Goal: Task Accomplishment & Management: Manage account settings

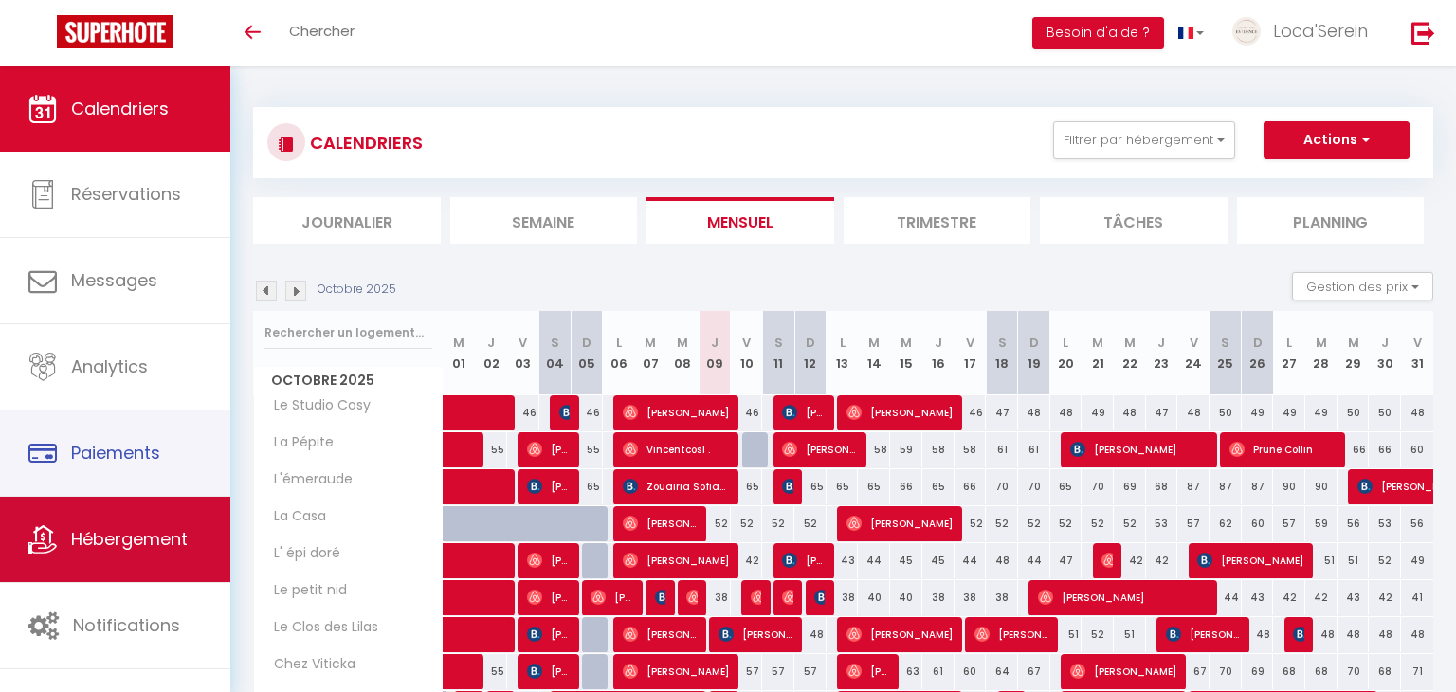
scroll to position [245, 0]
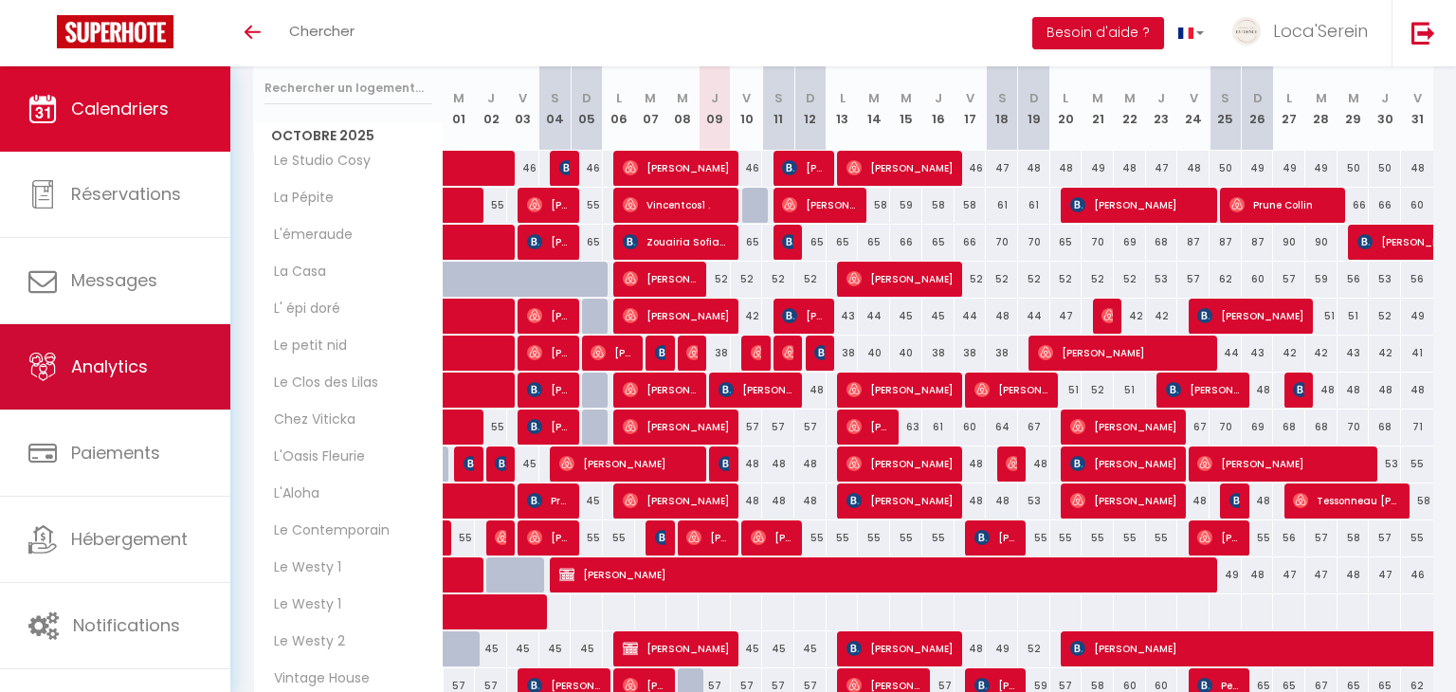
click at [128, 392] on link "Analytics" at bounding box center [115, 366] width 230 height 85
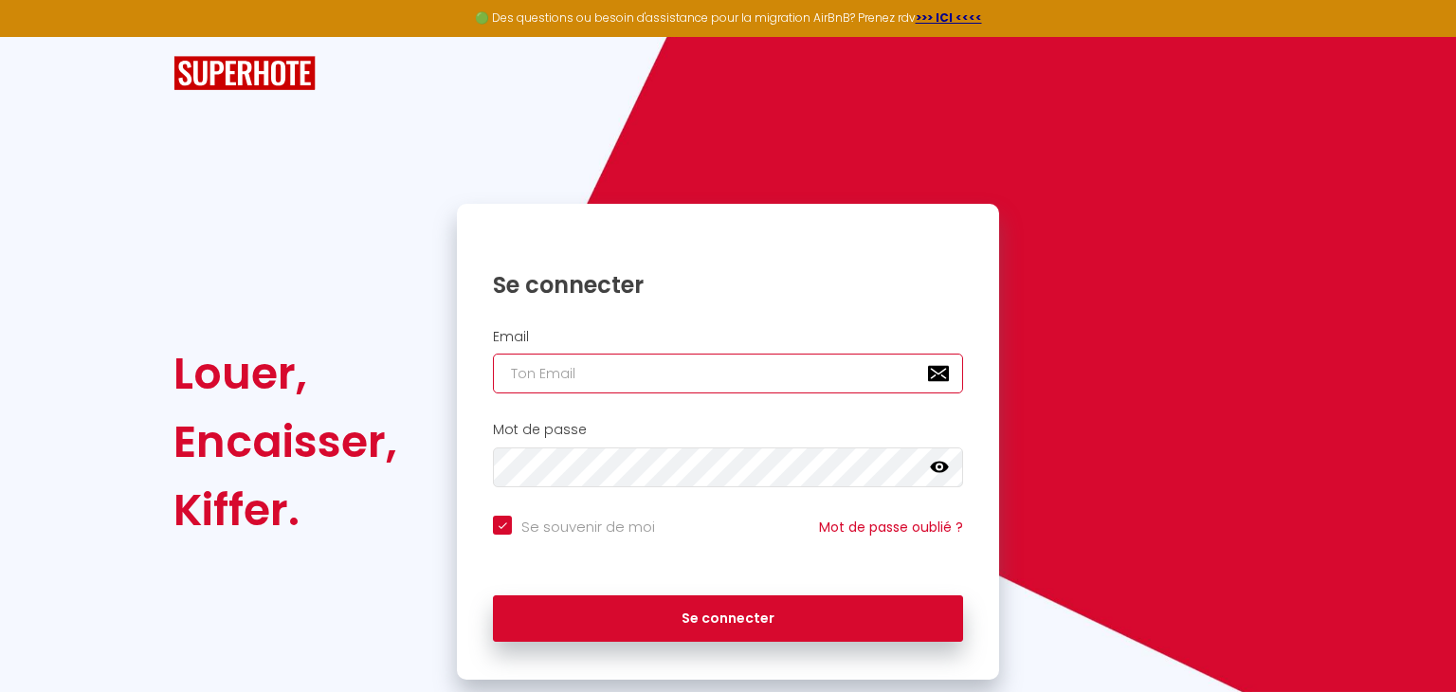
type input "[EMAIL_ADDRESS][DOMAIN_NAME]"
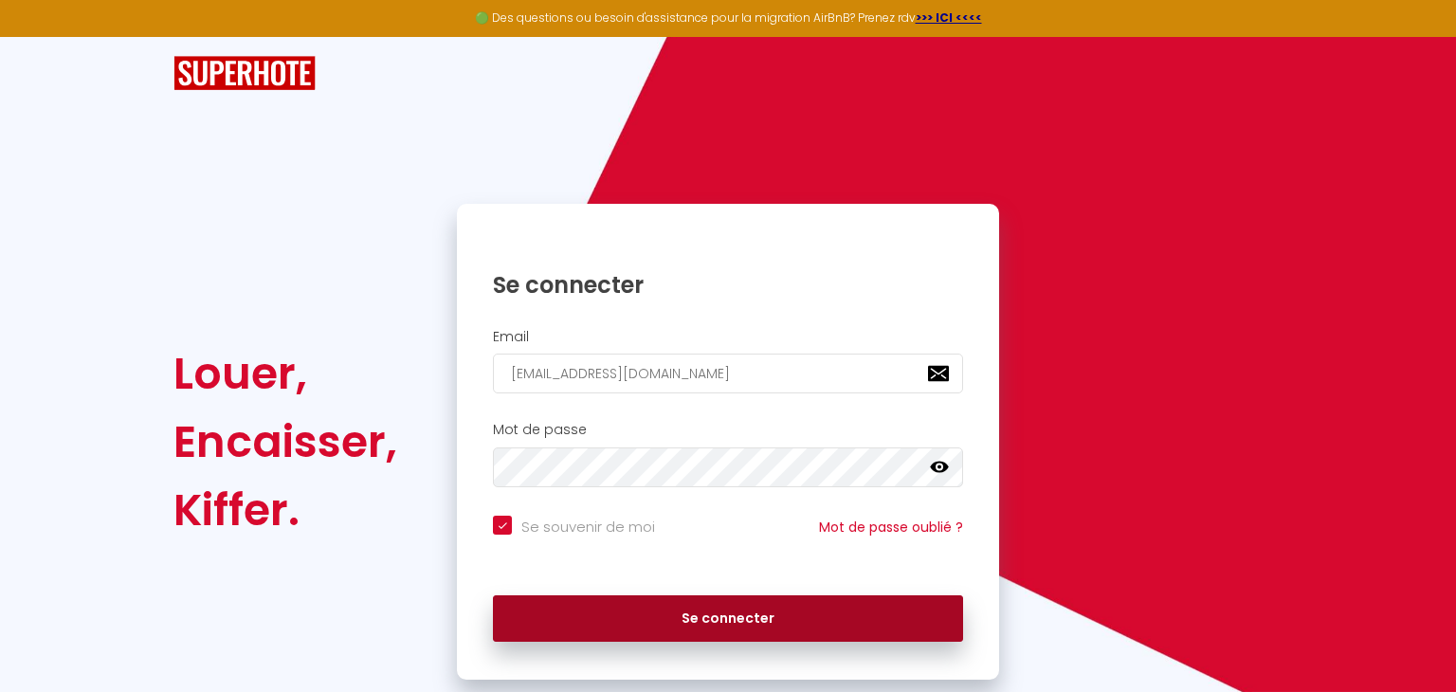
click at [705, 629] on button "Se connecter" at bounding box center [728, 618] width 470 height 47
checkbox input "true"
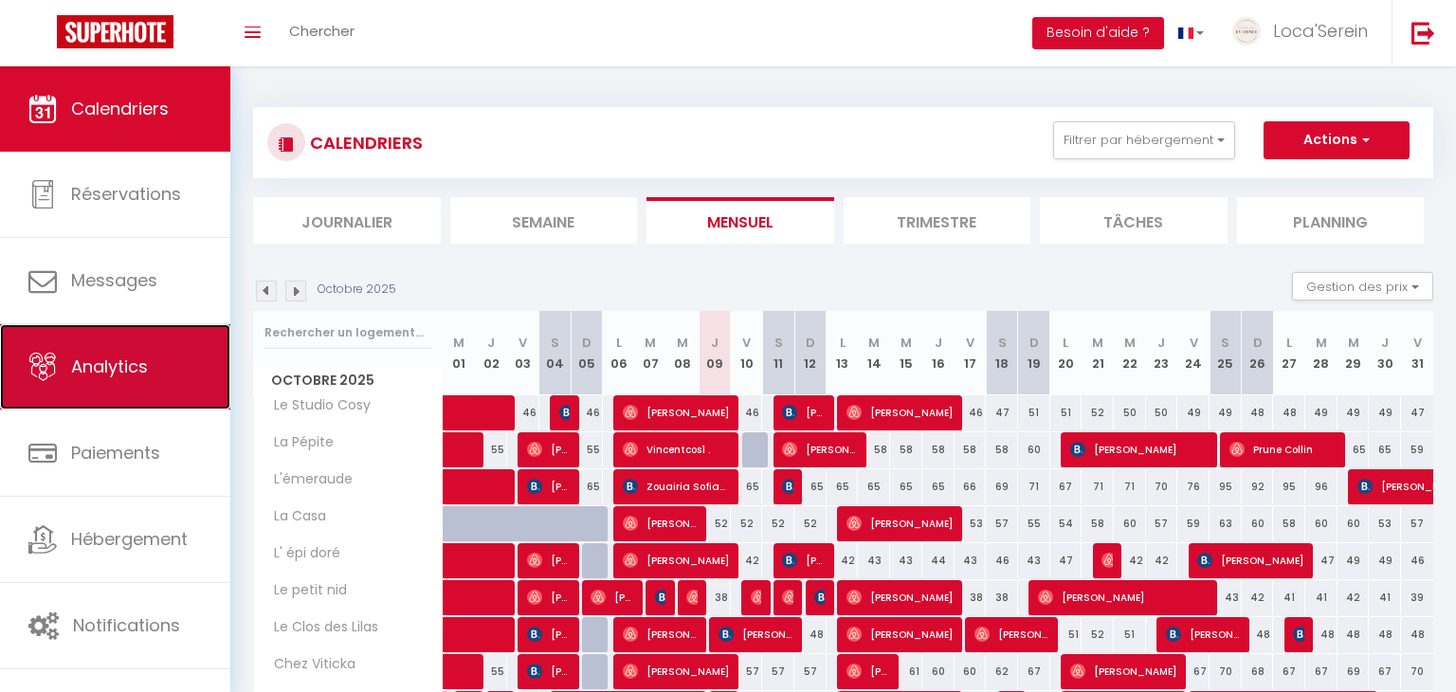
click at [109, 373] on span "Analytics" at bounding box center [109, 366] width 77 height 24
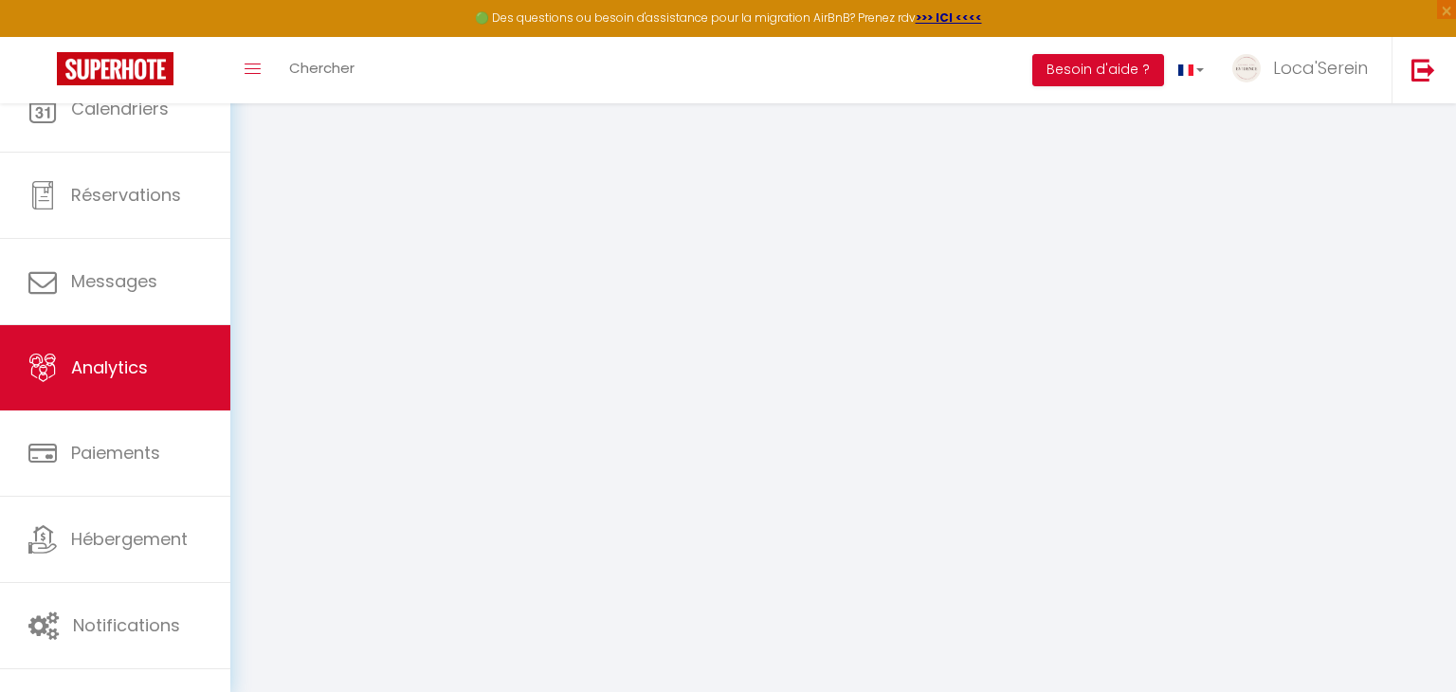
select select "2025"
select select "10"
select select
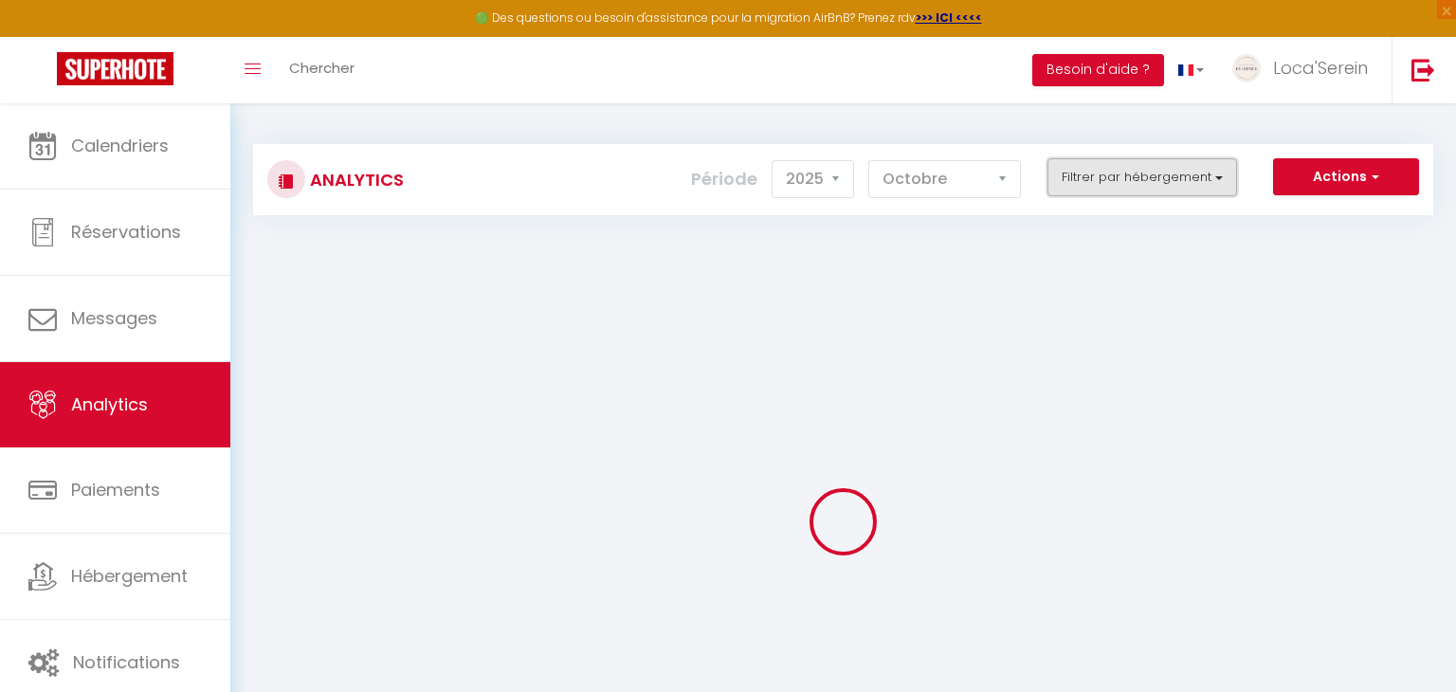
click at [1174, 188] on button "Filtrer par hébergement" at bounding box center [1142, 177] width 190 height 38
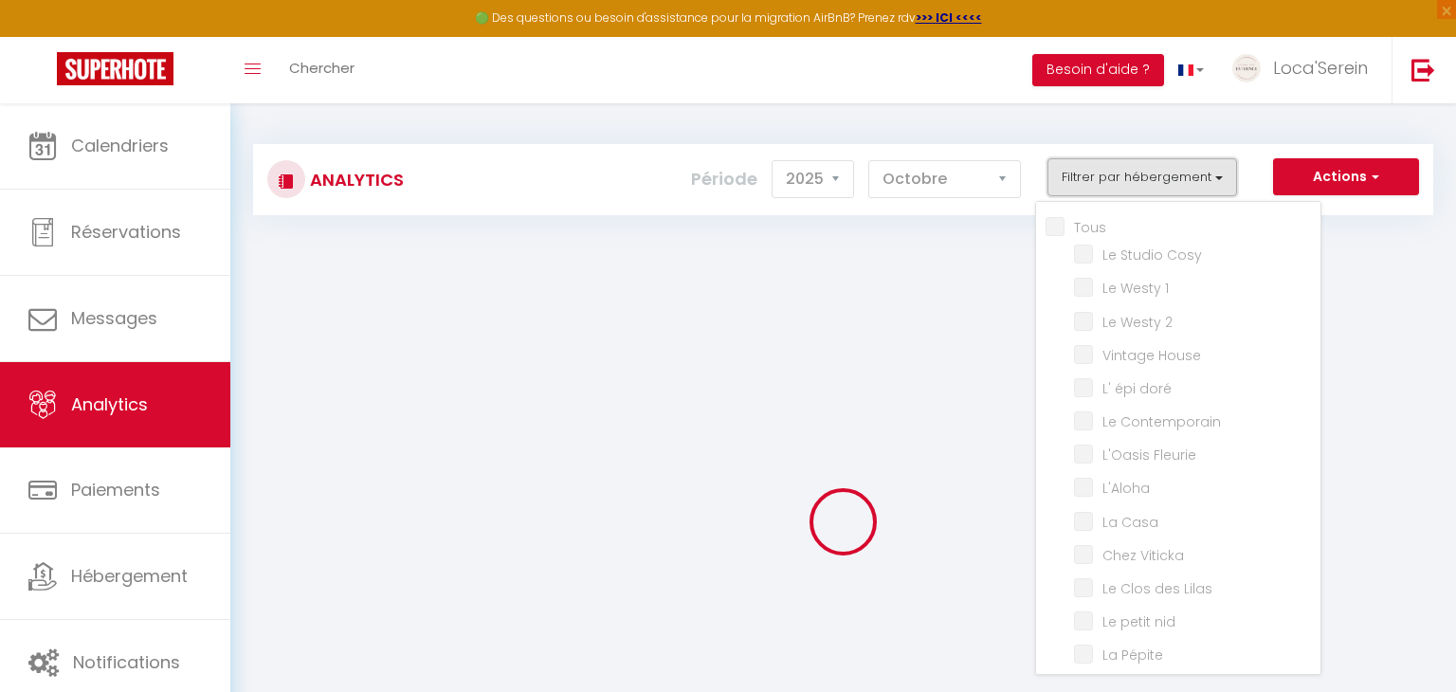
click at [1174, 188] on button "Filtrer par hébergement" at bounding box center [1142, 177] width 190 height 38
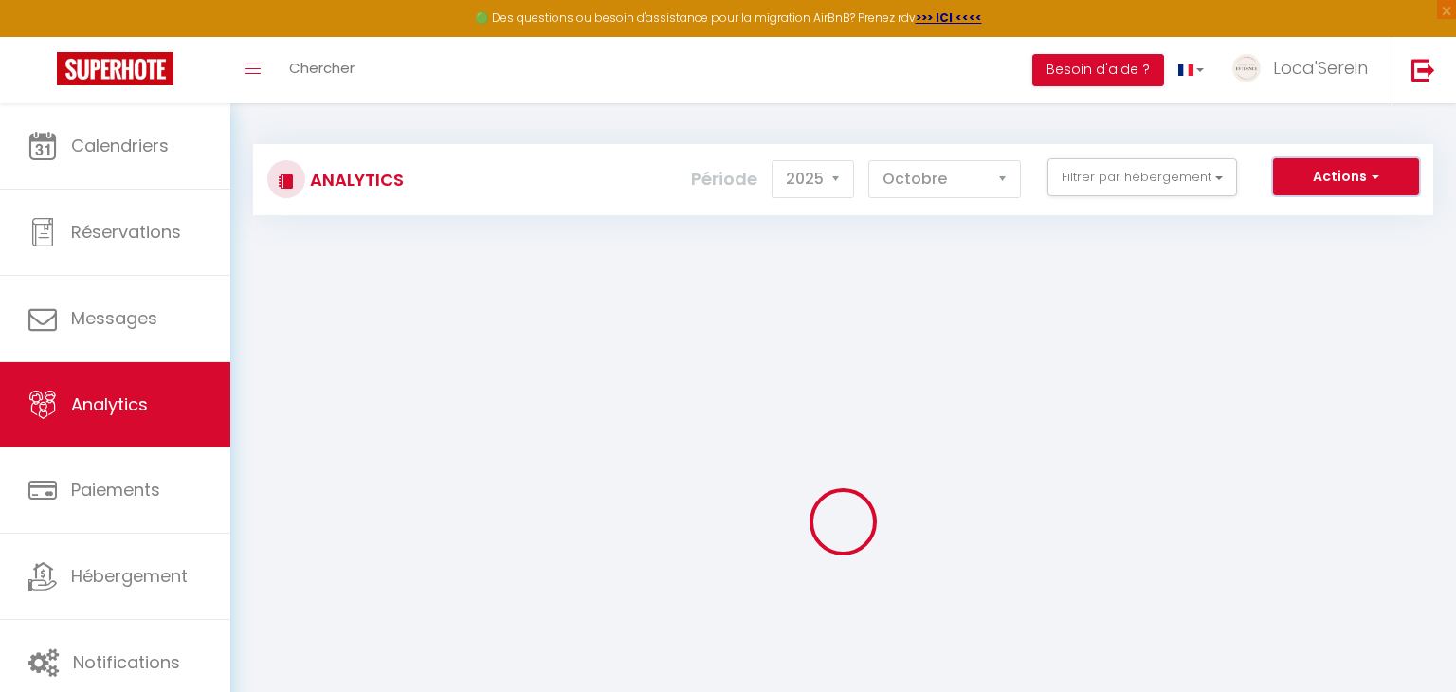
click at [1360, 184] on button "Actions" at bounding box center [1346, 177] width 146 height 38
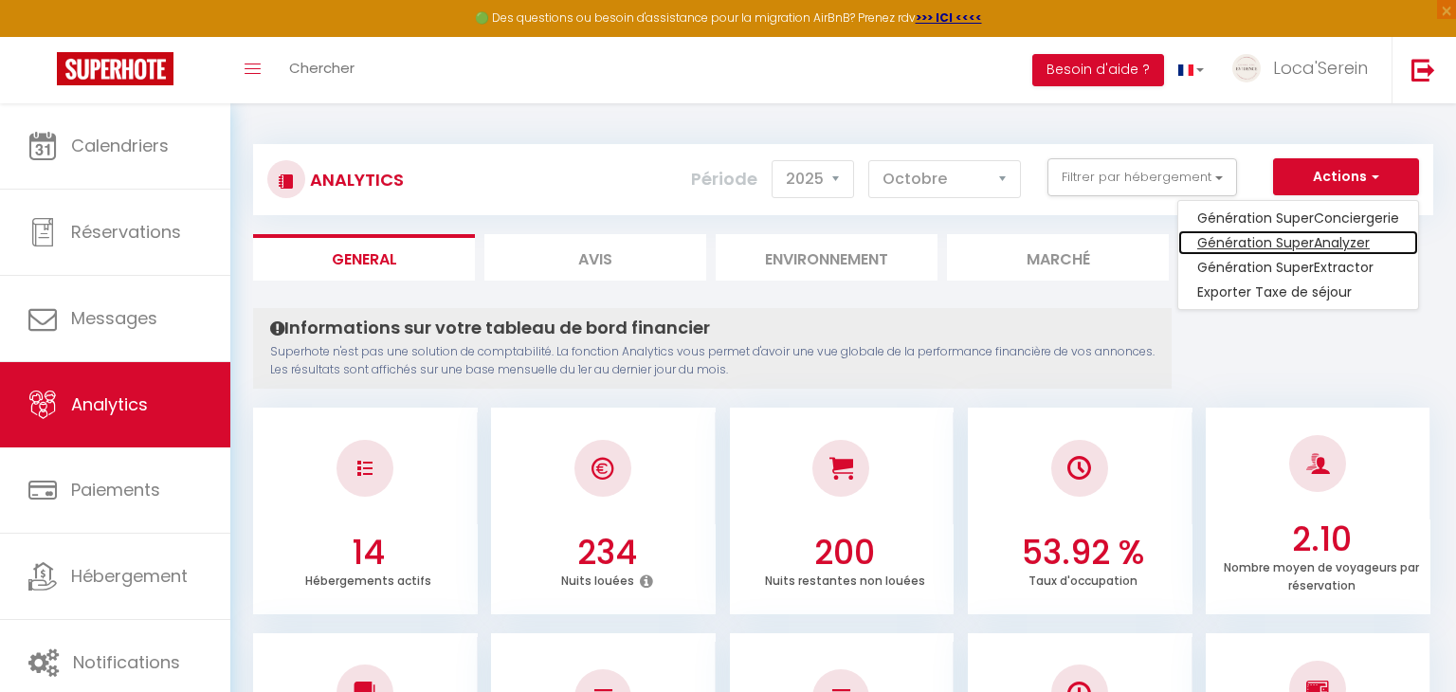
click at [1312, 246] on link "Génération SuperAnalyzer" at bounding box center [1298, 242] width 240 height 25
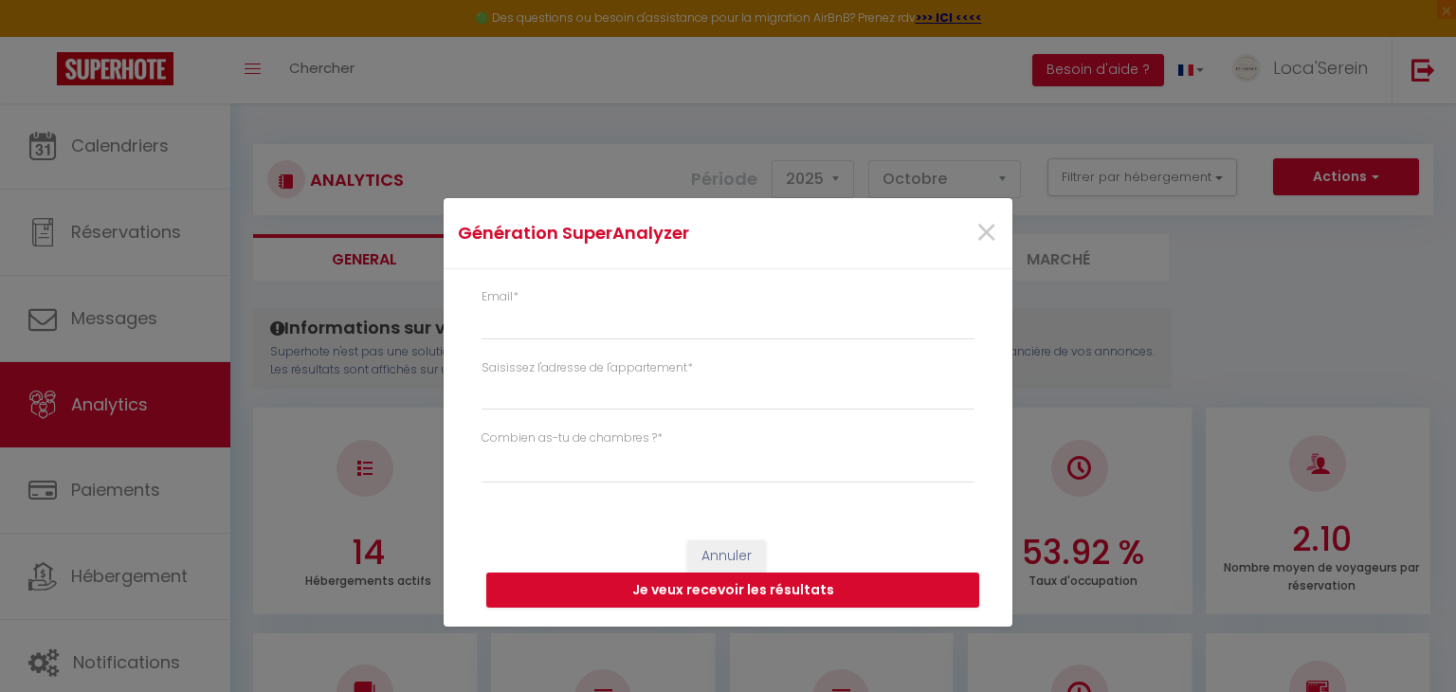
type input "[EMAIL_ADDRESS][DOMAIN_NAME]"
select select
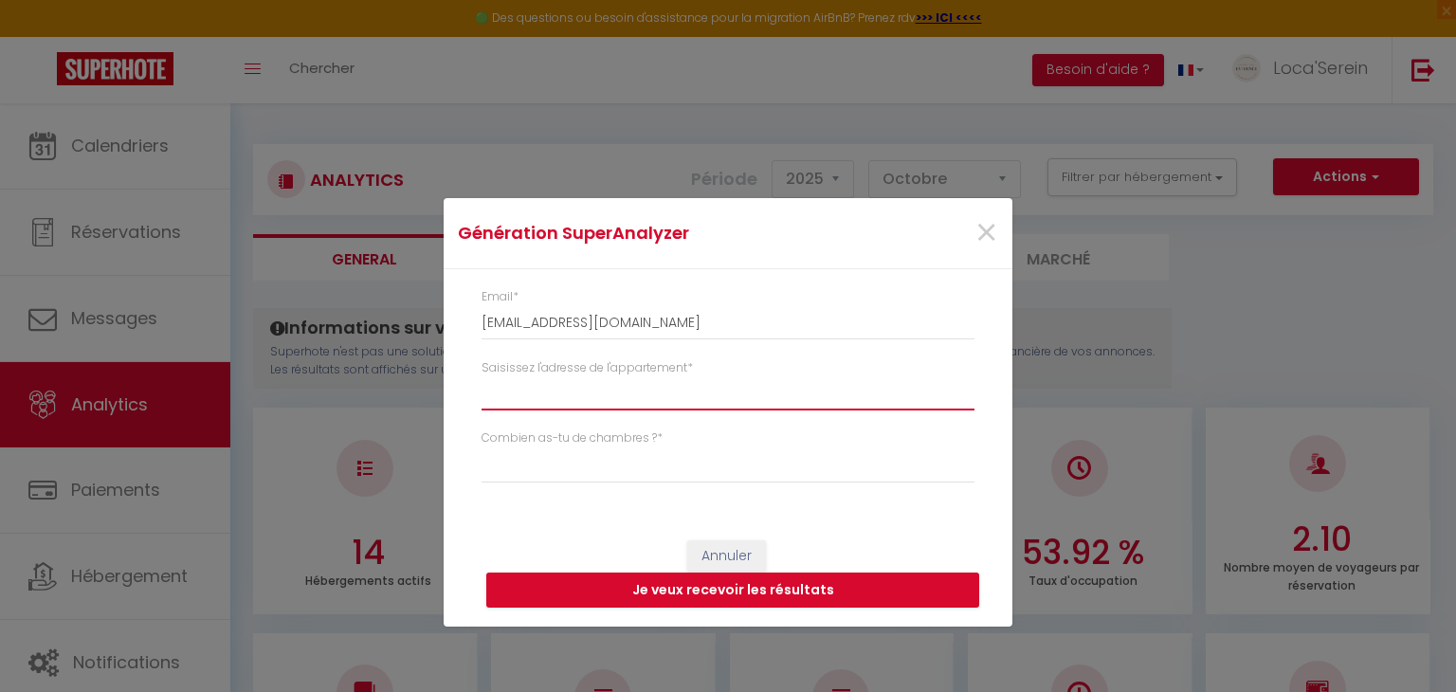
click at [573, 404] on input "Saisissez l'adresse de l'appartement *" at bounding box center [727, 393] width 493 height 34
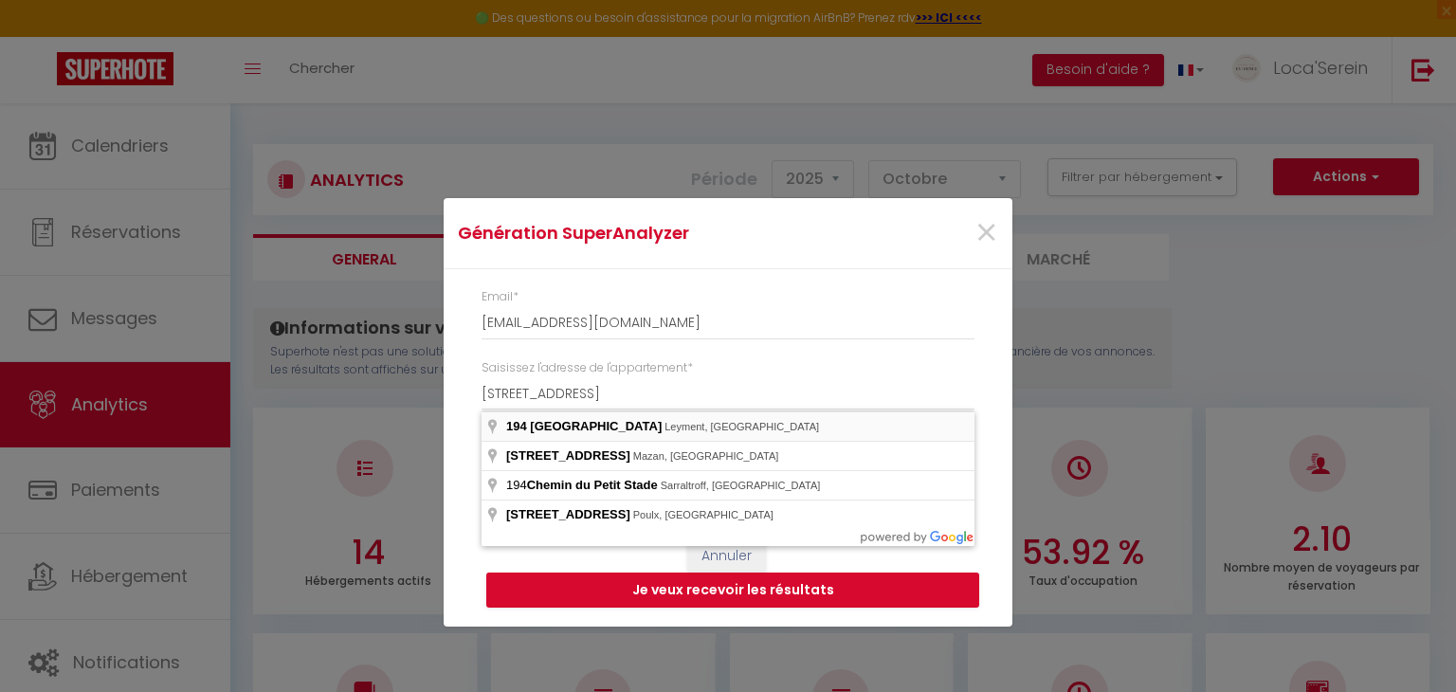
type input "[STREET_ADDRESS]"
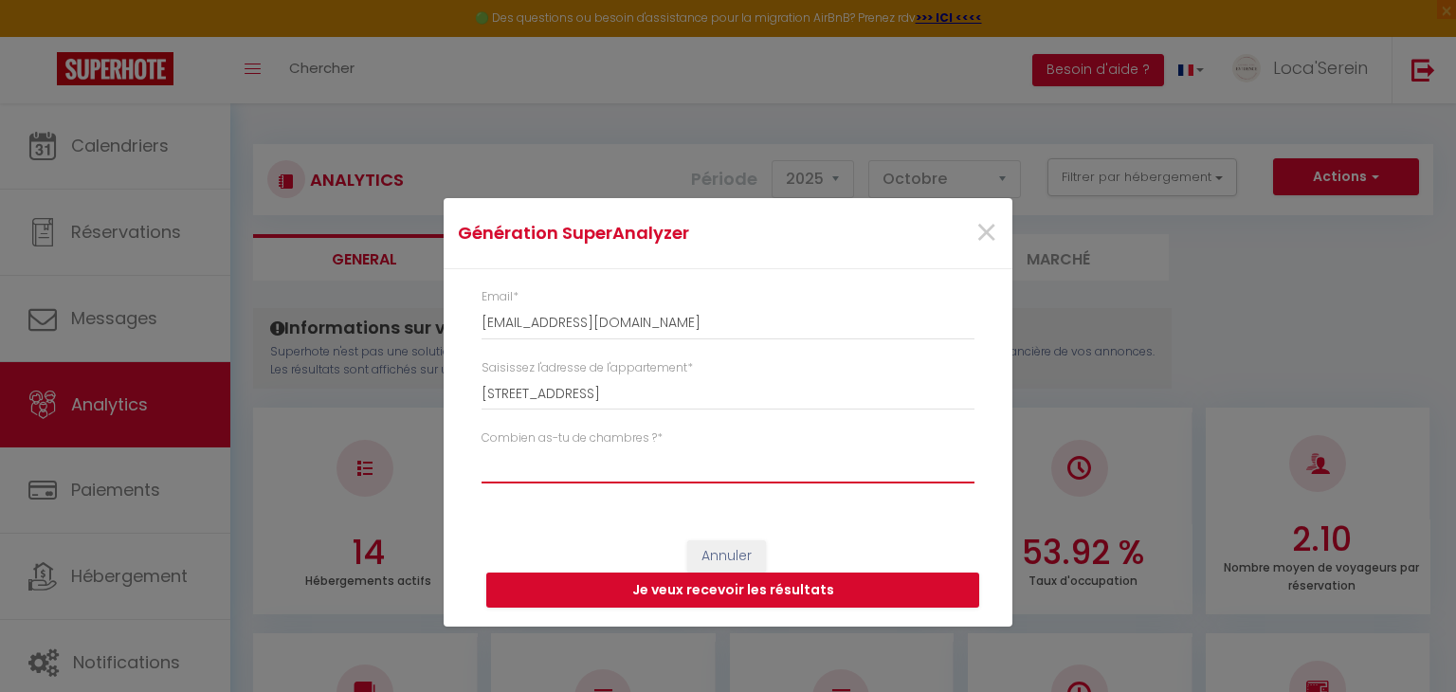
click at [646, 468] on select "Studio 1 chambre 2 chambres 3 chambres 4 chambres +" at bounding box center [727, 465] width 493 height 36
click at [481, 447] on select "Studio 1 chambre 2 chambres 3 chambres 4 chambres +" at bounding box center [727, 465] width 493 height 36
click at [597, 463] on select "Studio 1 chambre 2 chambres 3 chambres 4 chambres +" at bounding box center [727, 465] width 493 height 36
select select "t4"
click at [481, 447] on select "Studio 1 chambre 2 chambres 3 chambres 4 chambres +" at bounding box center [727, 465] width 493 height 36
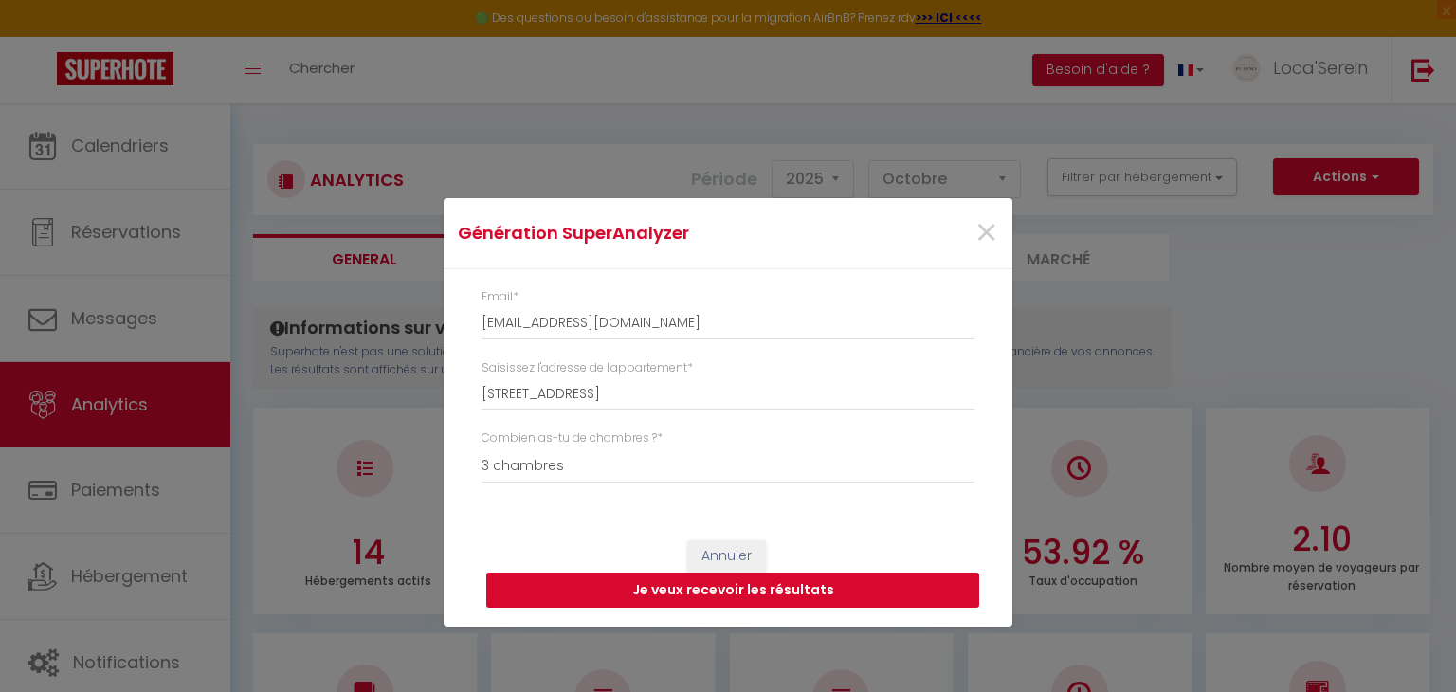
click at [652, 597] on button "Je veux recevoir les résultats" at bounding box center [732, 590] width 493 height 36
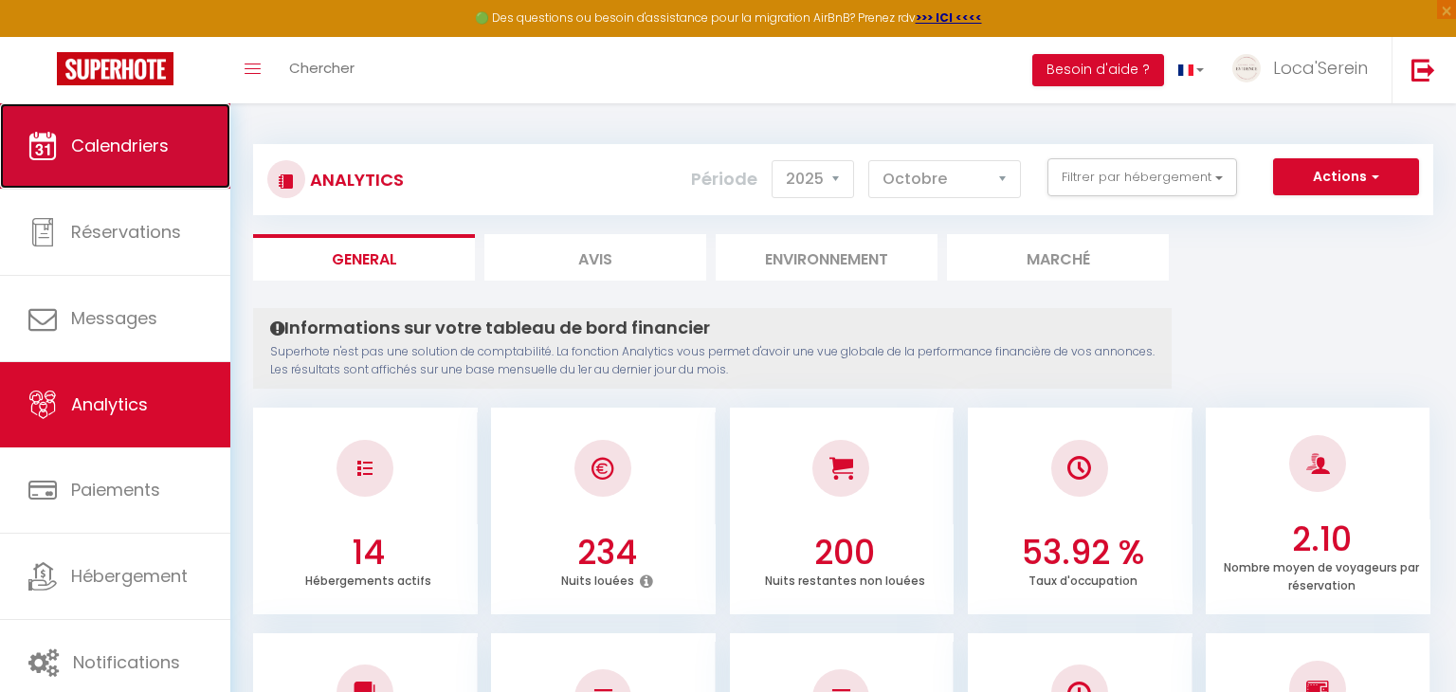
click at [113, 168] on link "Calendriers" at bounding box center [115, 145] width 230 height 85
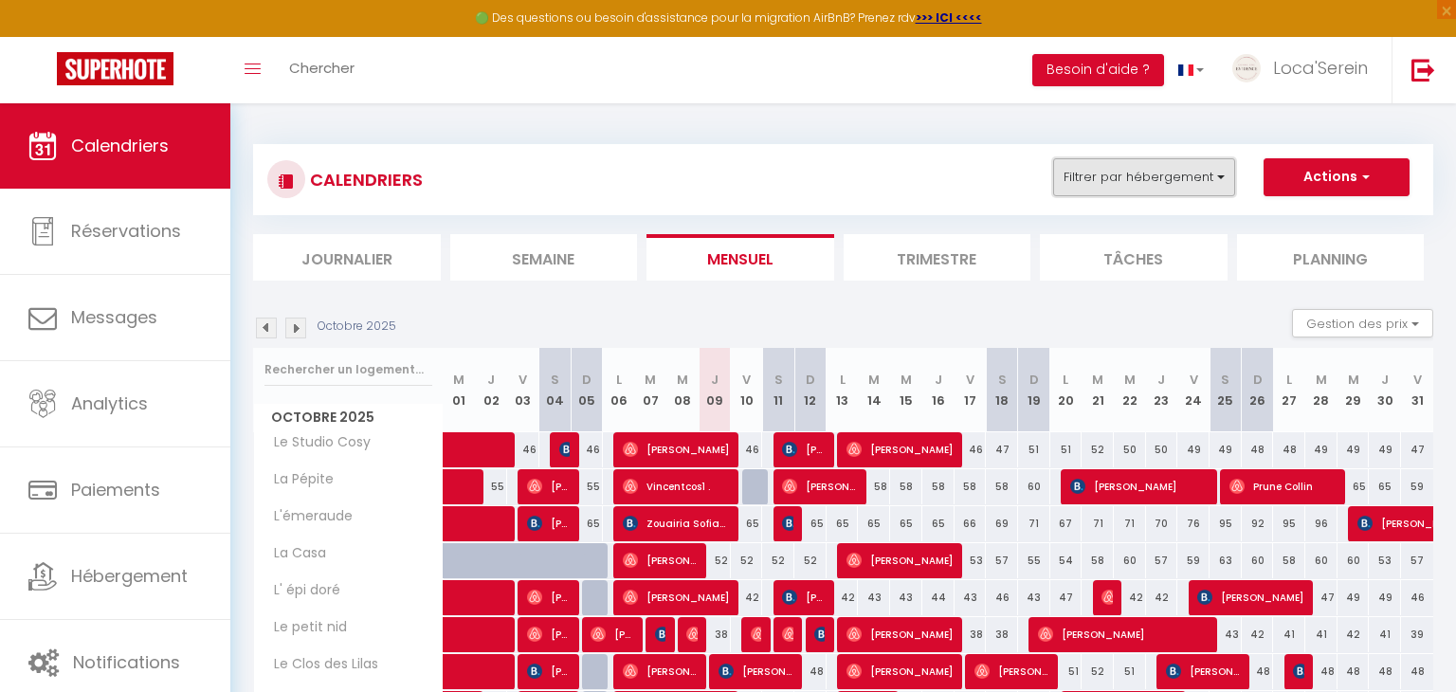
click at [1169, 186] on button "Filtrer par hébergement" at bounding box center [1144, 177] width 182 height 38
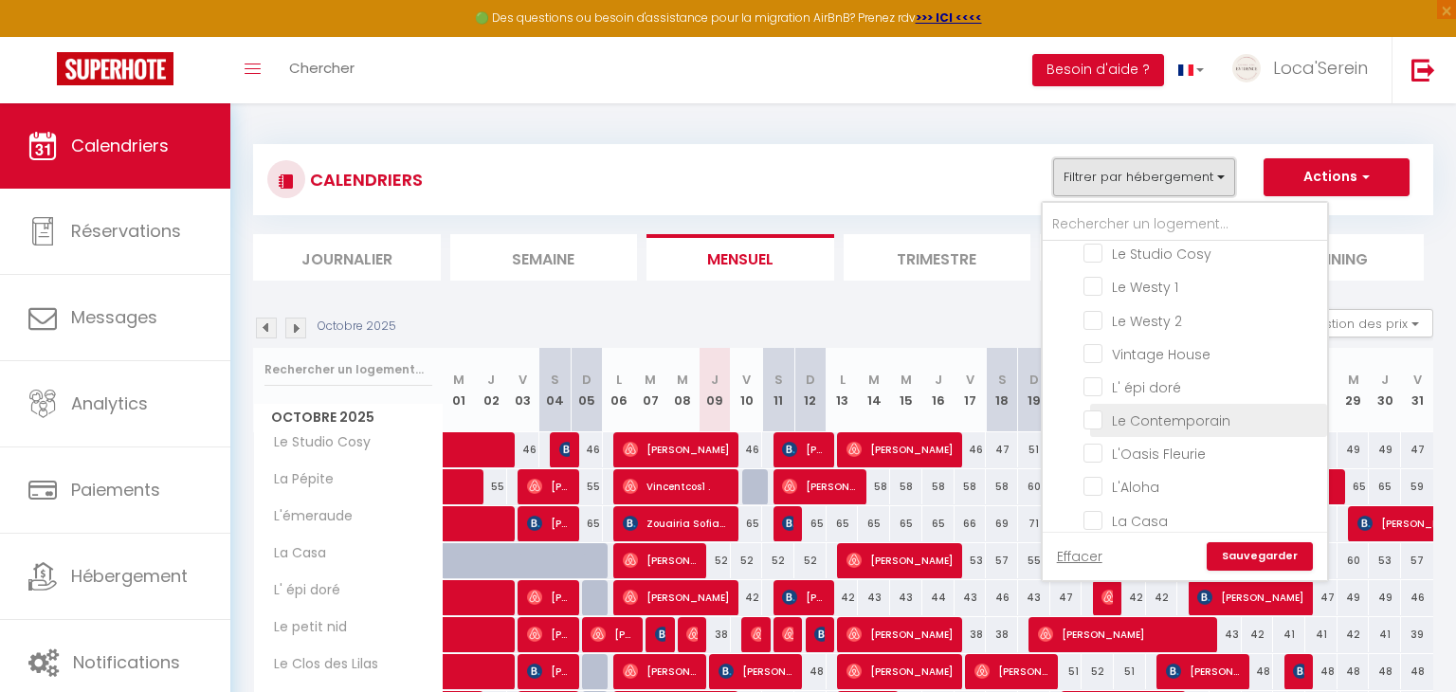
scroll to position [34, 0]
click at [1186, 419] on input "Le Contemporain" at bounding box center [1201, 420] width 237 height 19
checkbox input "true"
checkbox input "false"
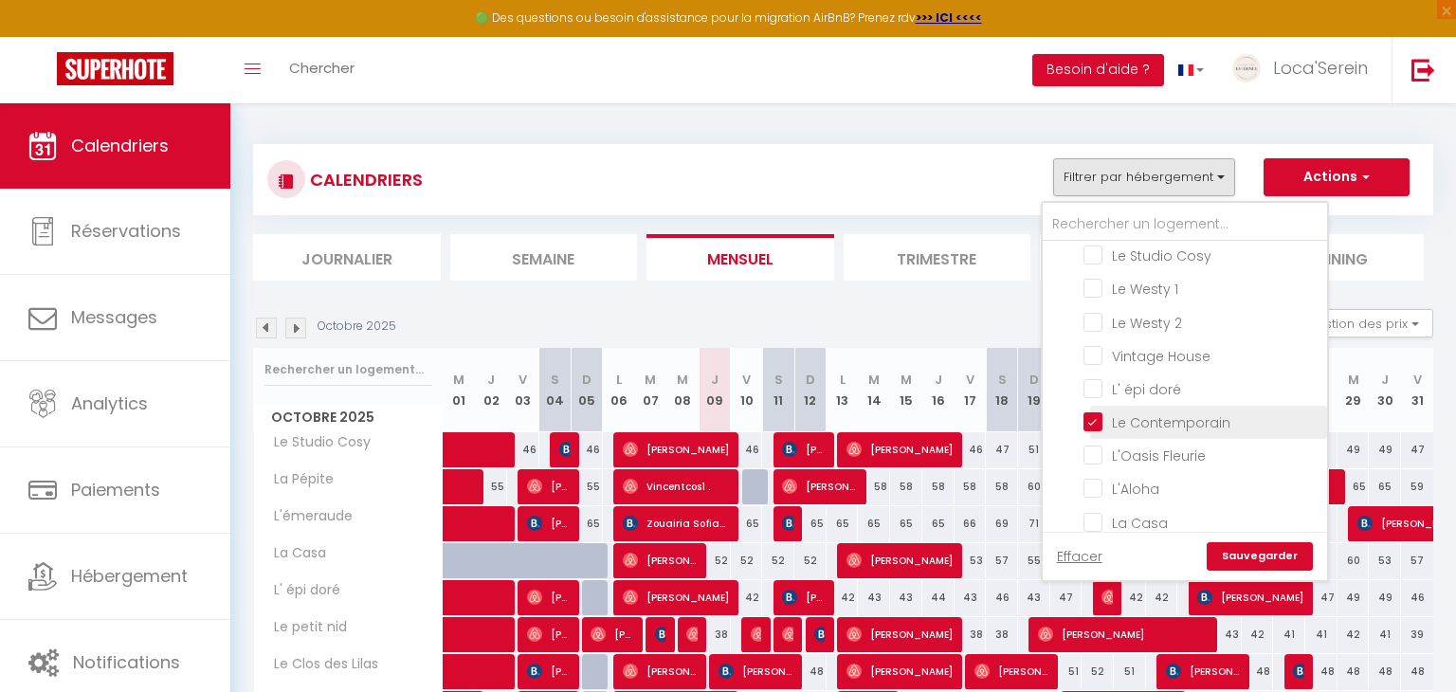
checkbox input "false"
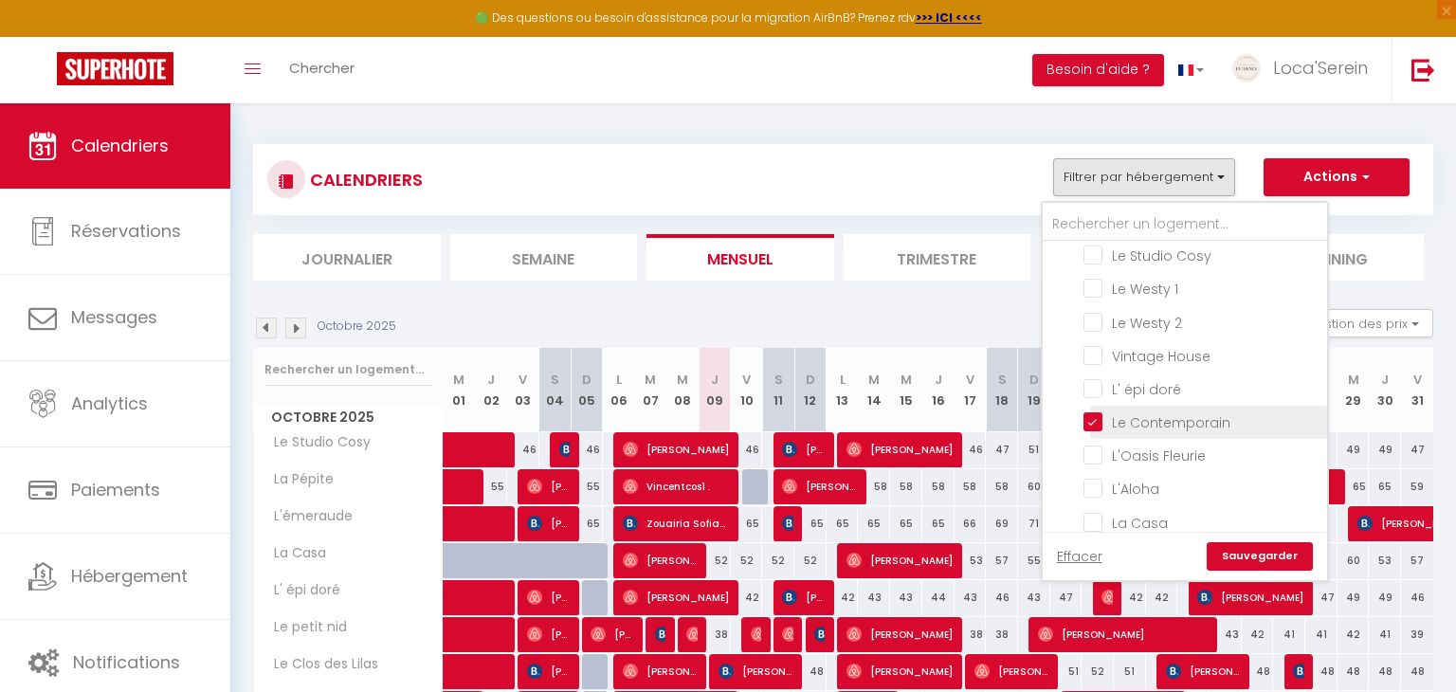
checkbox input "false"
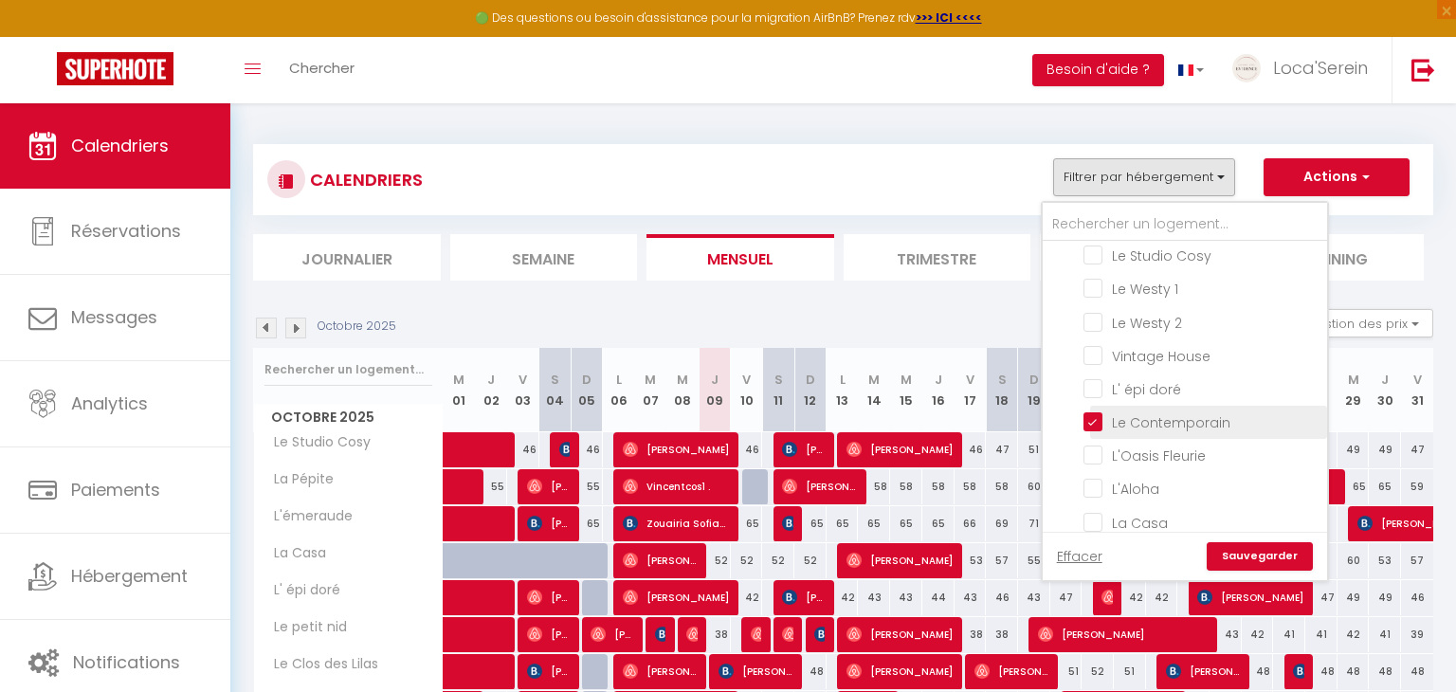
checkbox input "false"
click at [1274, 562] on link "Sauvegarder" at bounding box center [1259, 556] width 106 height 28
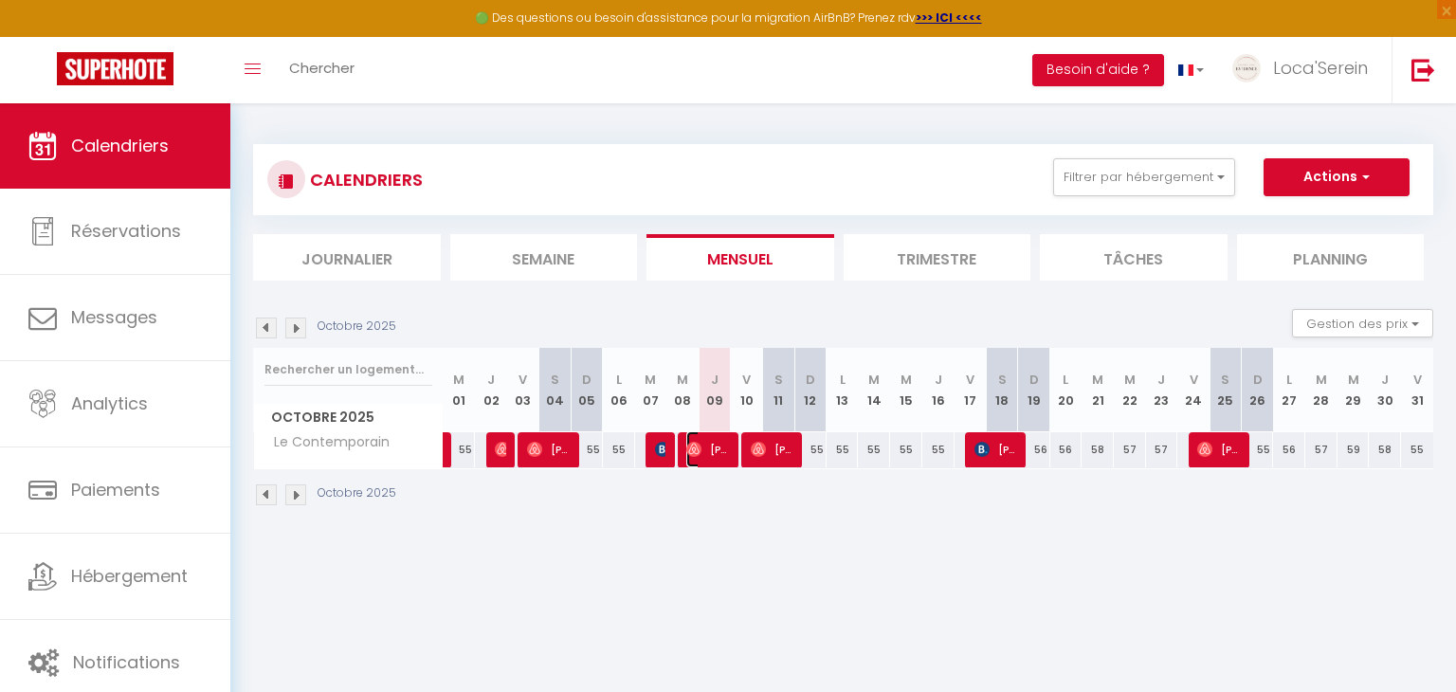
click at [716, 450] on span "[PERSON_NAME]" at bounding box center [707, 449] width 43 height 36
select select "OK"
select select "0"
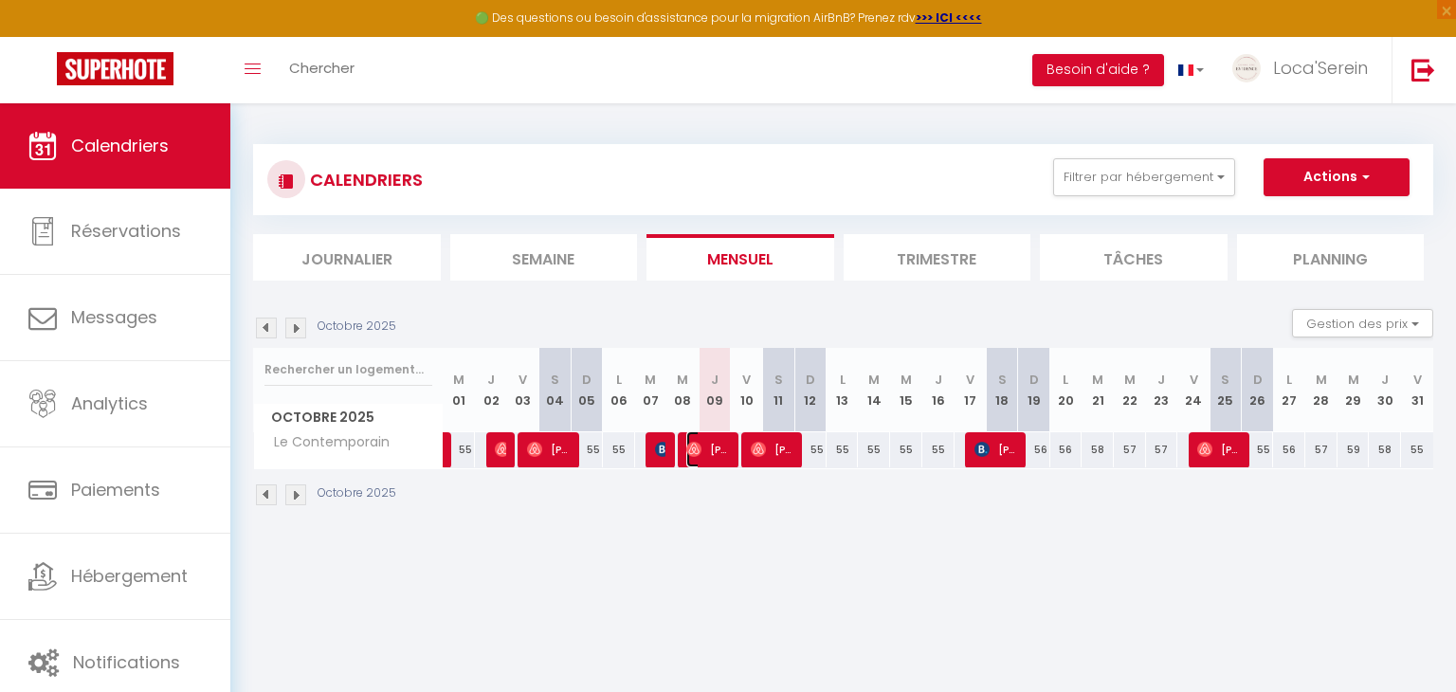
select select "1"
select select
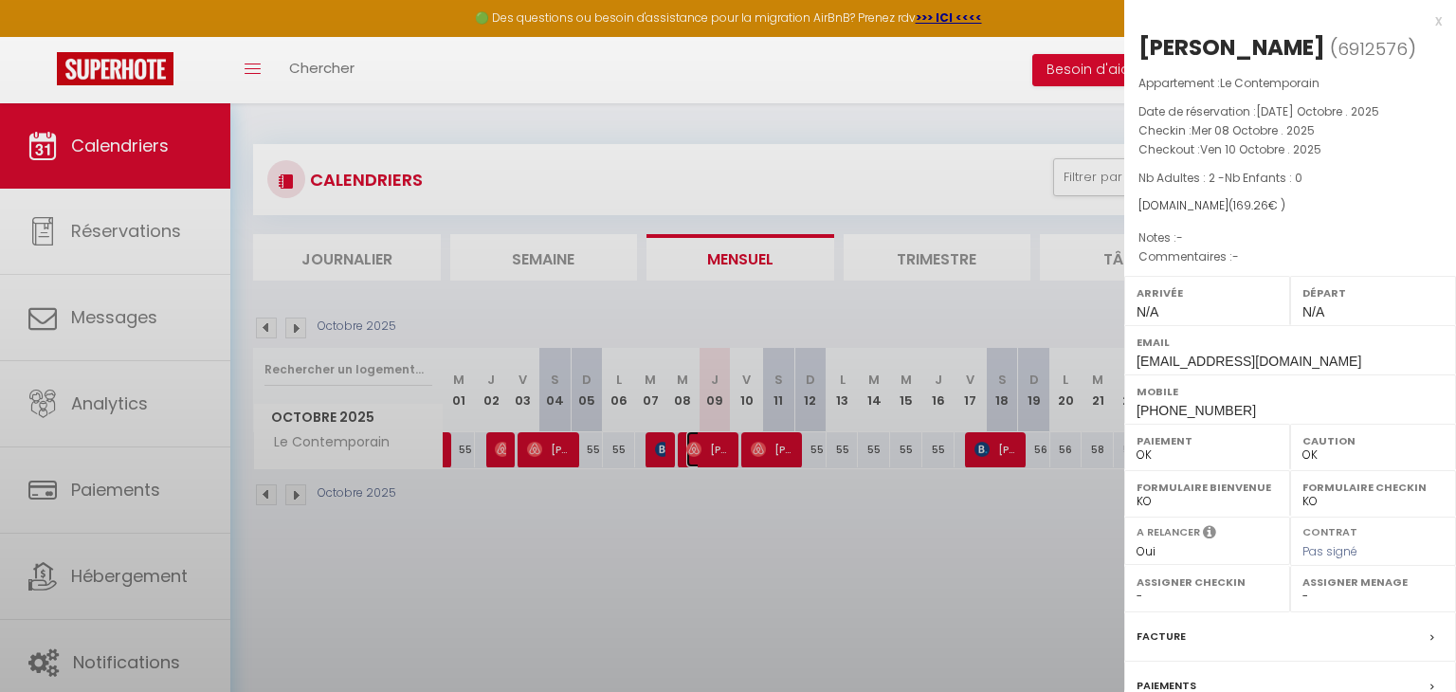
select select "31019"
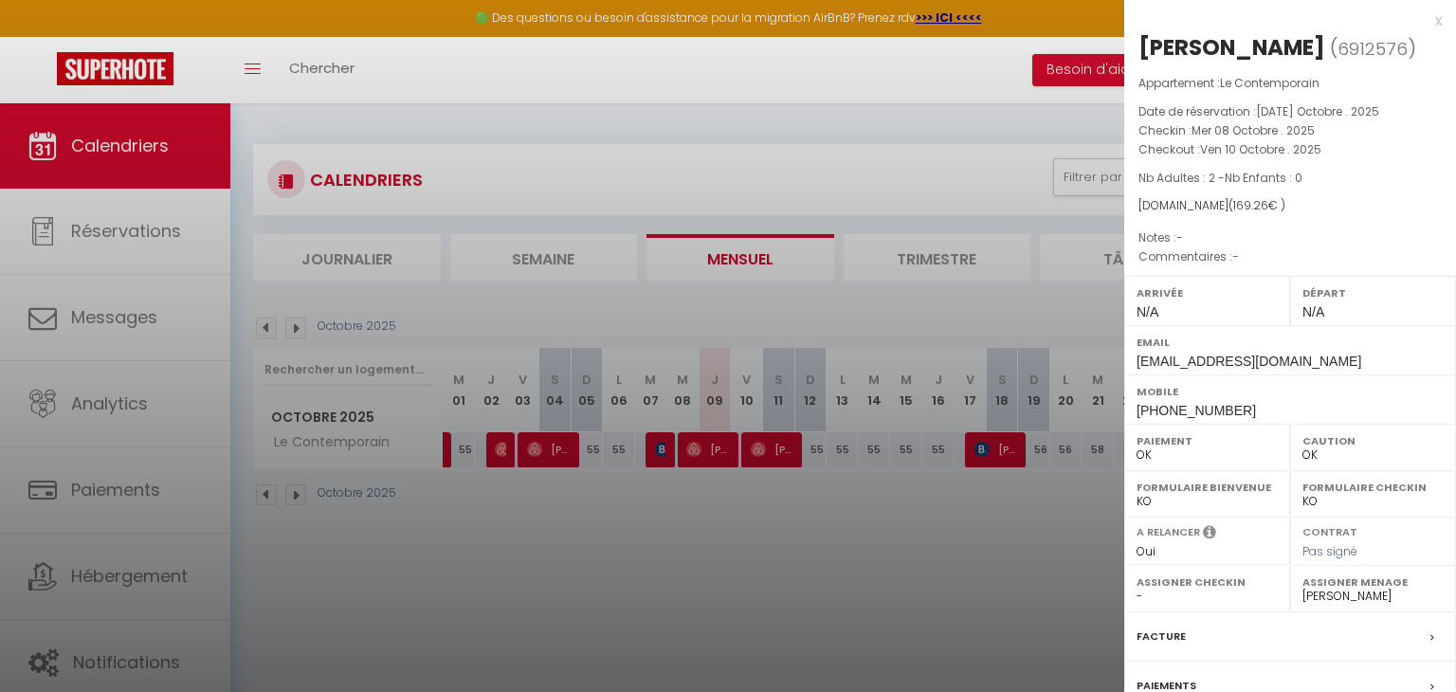
click at [716, 450] on div at bounding box center [728, 346] width 1456 height 692
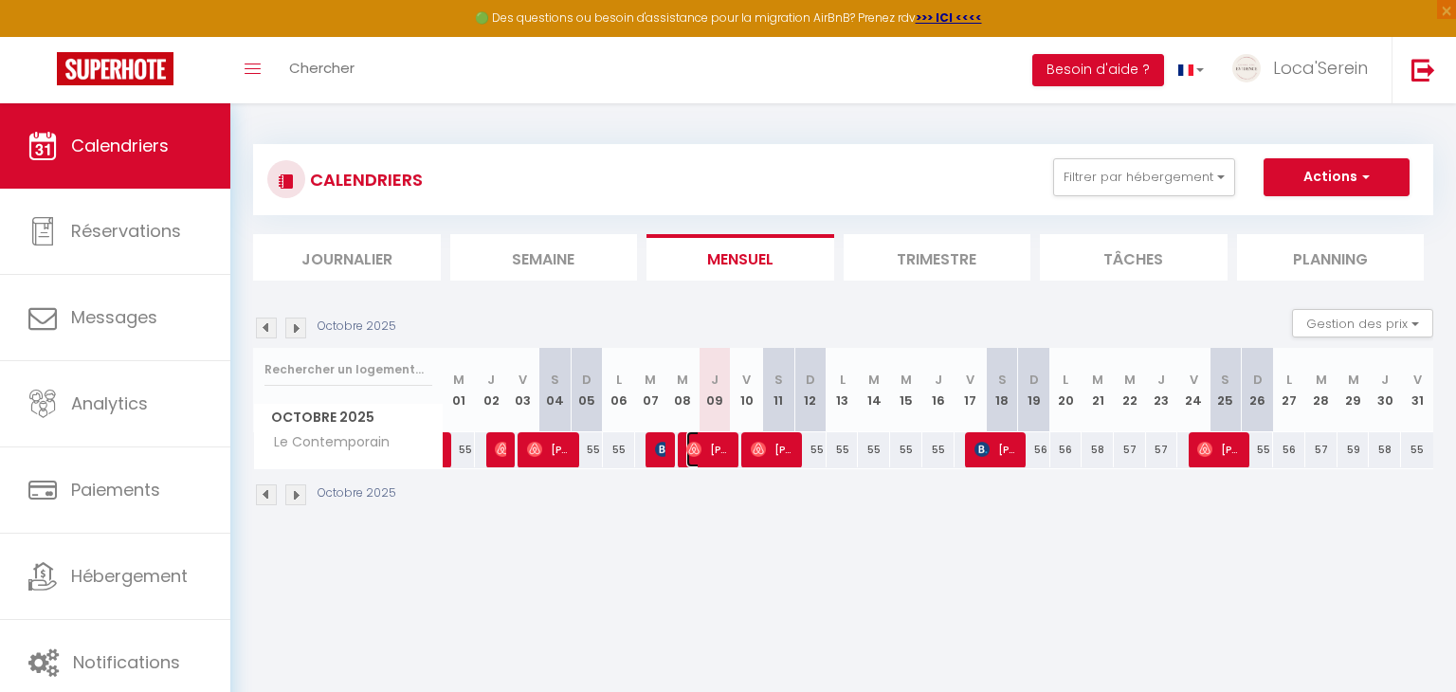
click at [723, 444] on span "[PERSON_NAME]" at bounding box center [707, 449] width 43 height 36
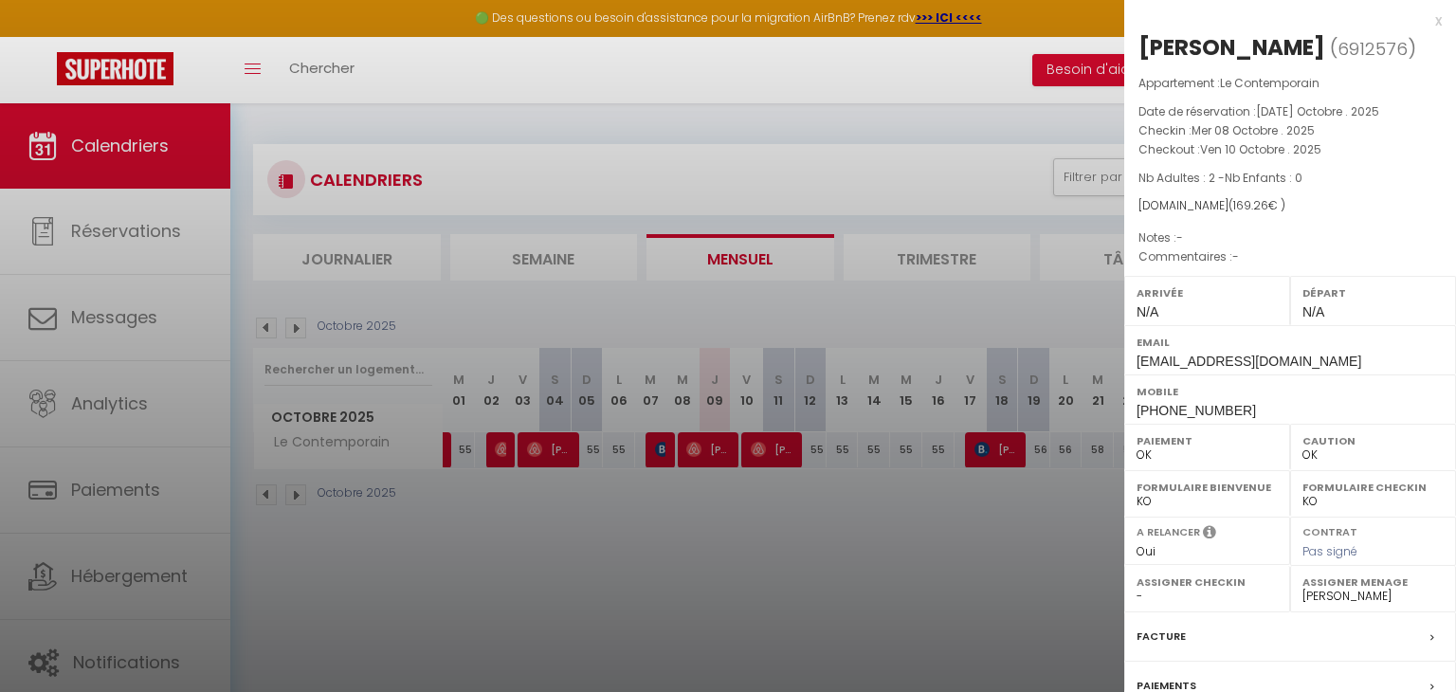
click at [723, 444] on div at bounding box center [728, 346] width 1456 height 692
